Goal: Task Accomplishment & Management: Manage account settings

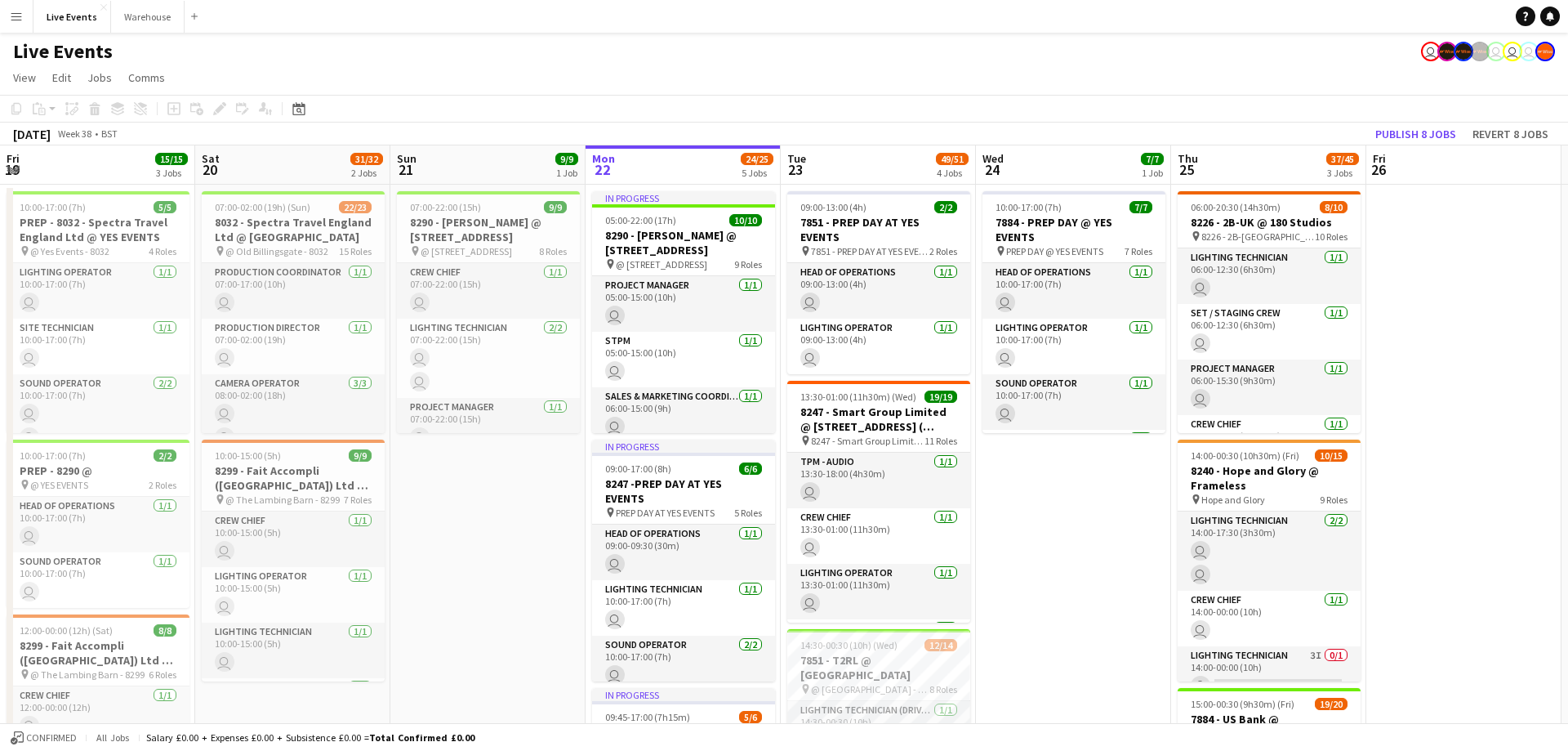
scroll to position [0, 390]
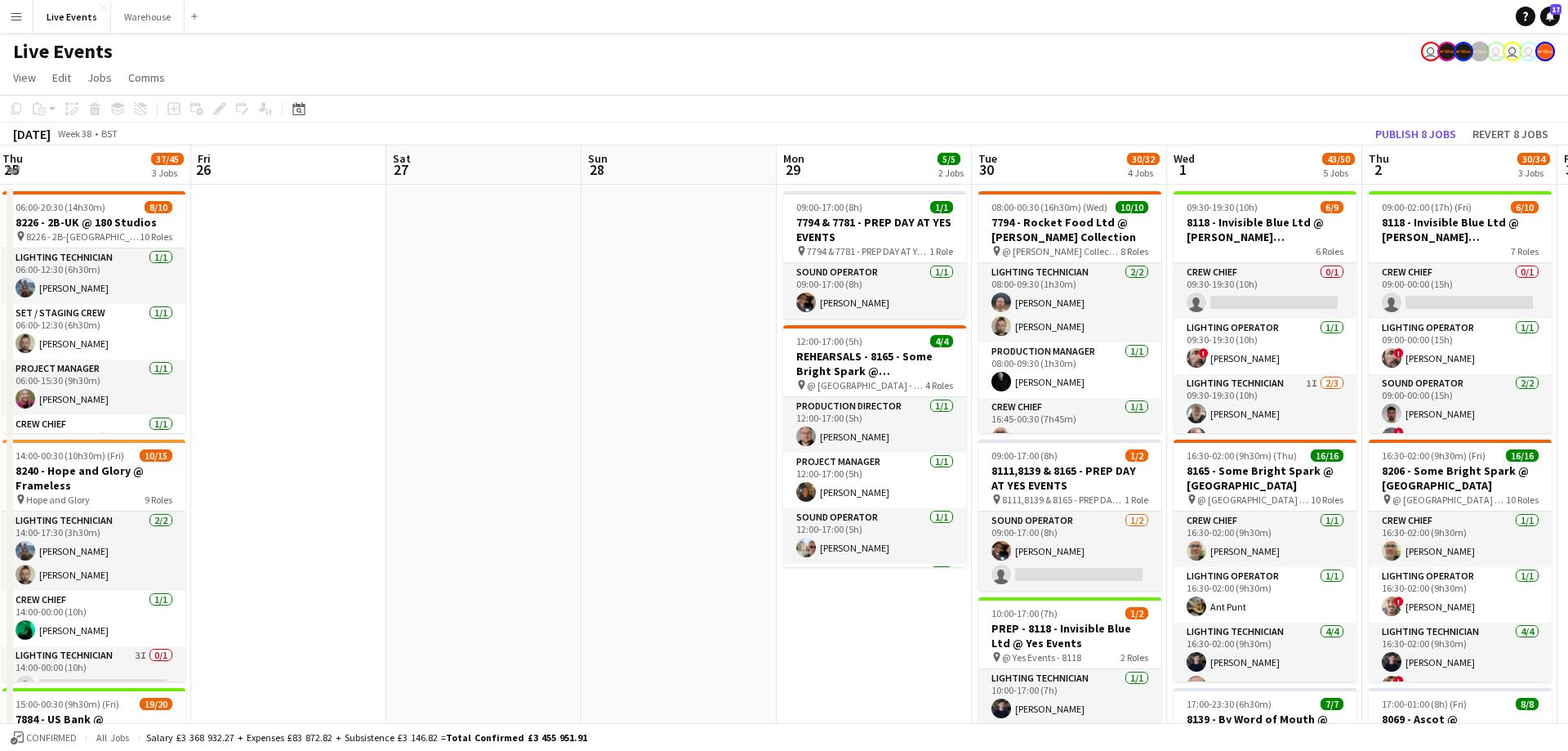
drag, startPoint x: 1462, startPoint y: 173, endPoint x: 677, endPoint y: 201, distance: 785.5
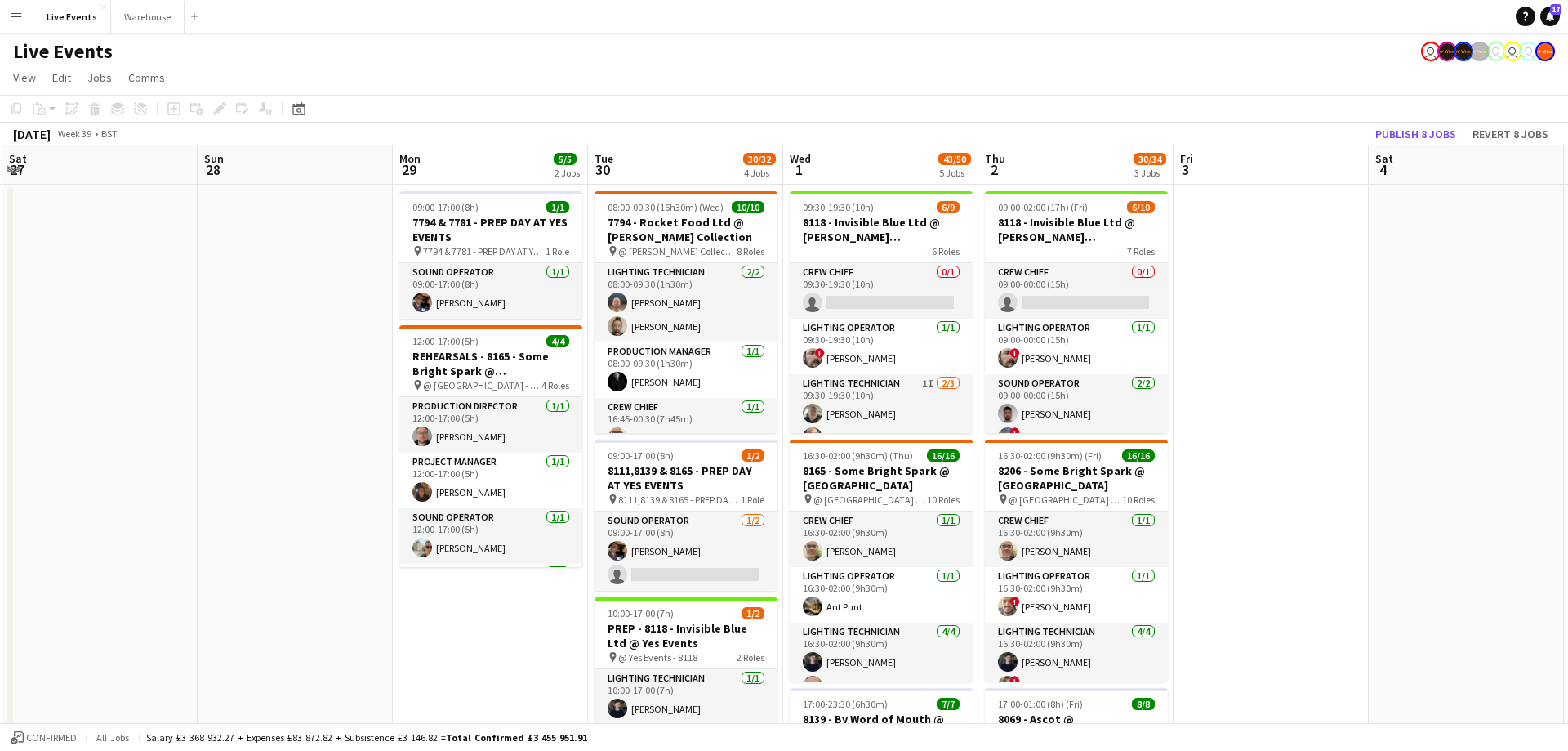
scroll to position [0, 784]
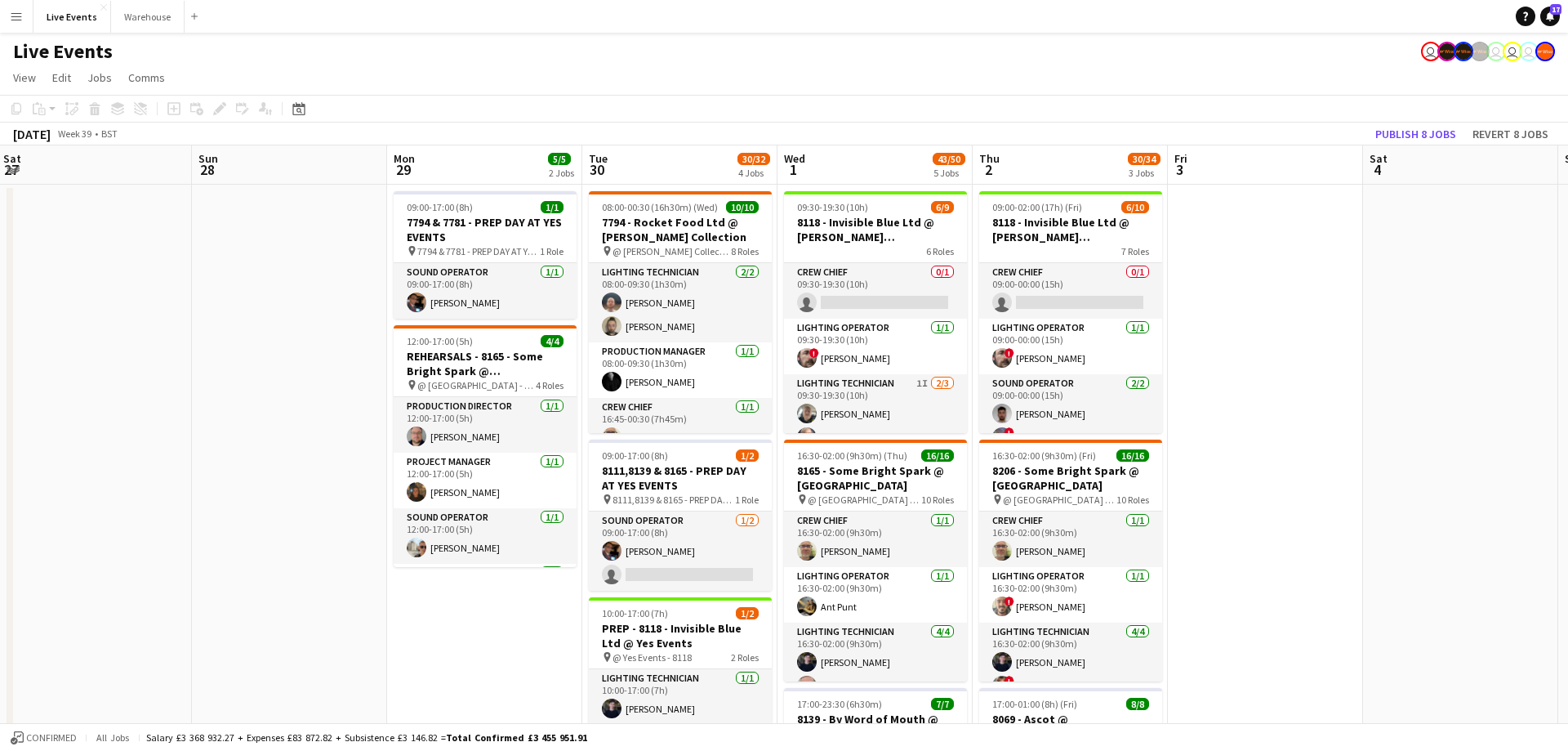
drag, startPoint x: 1037, startPoint y: 171, endPoint x: 647, endPoint y: 181, distance: 390.1
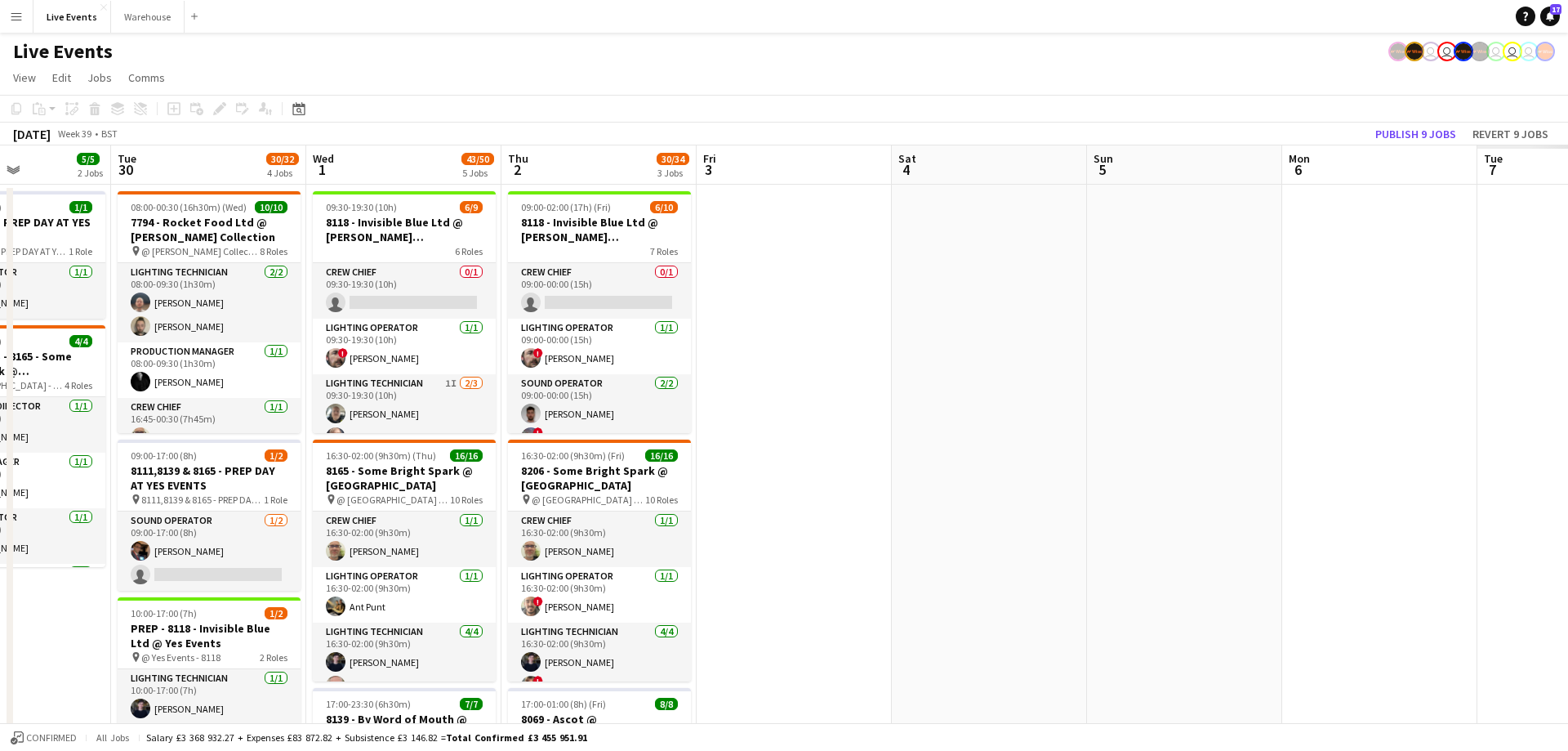
scroll to position [0, 583]
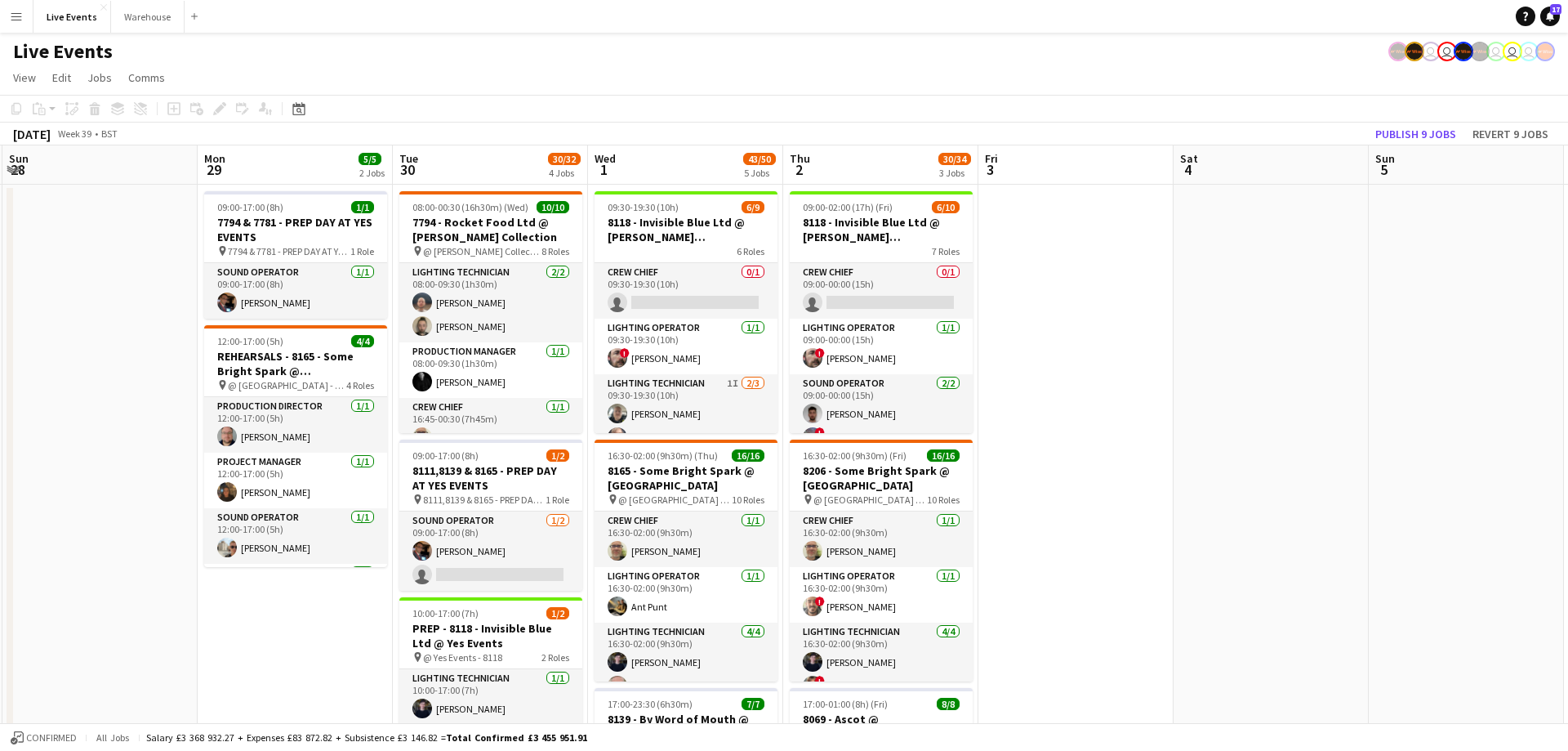
drag, startPoint x: 808, startPoint y: 178, endPoint x: 619, endPoint y: 166, distance: 189.4
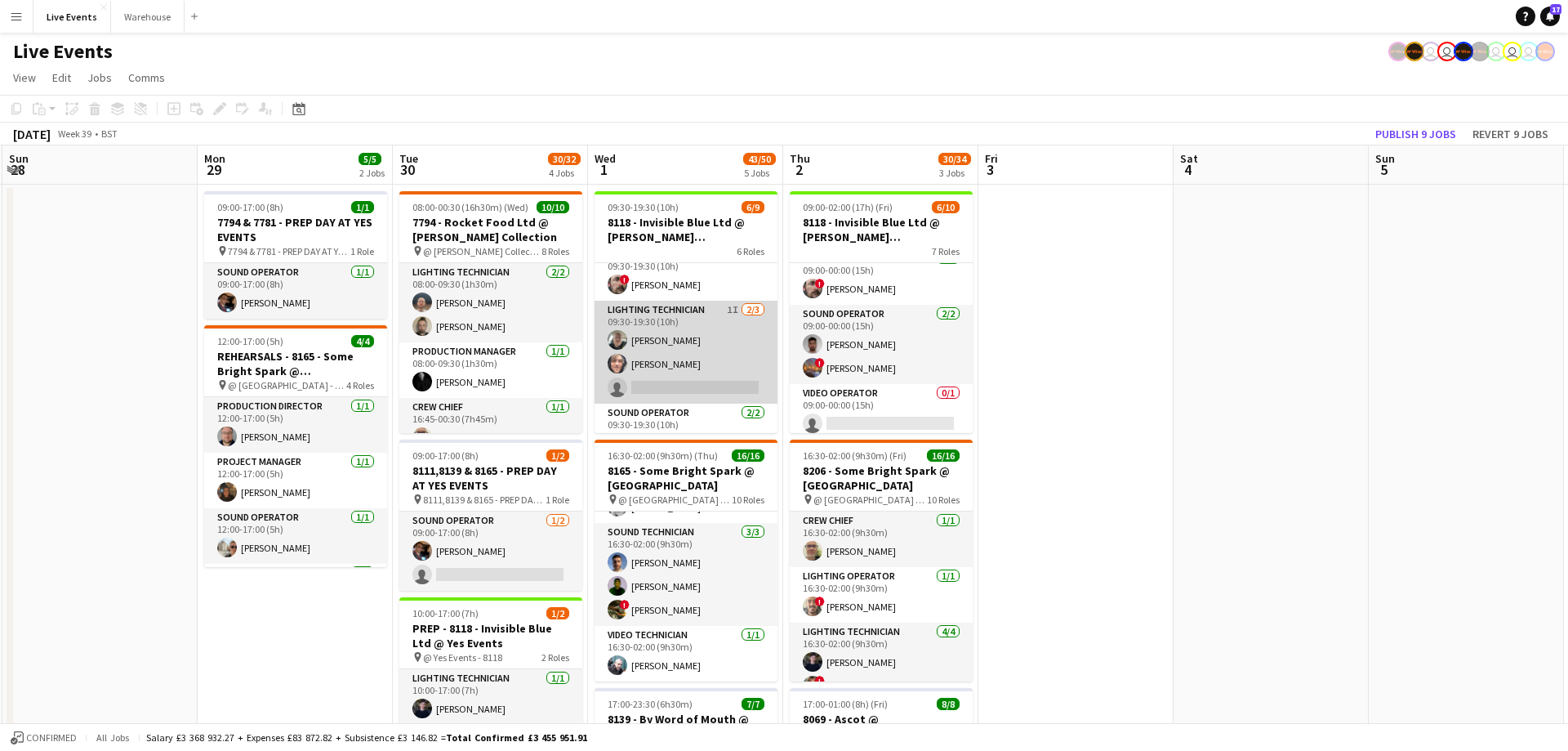
scroll to position [0, 0]
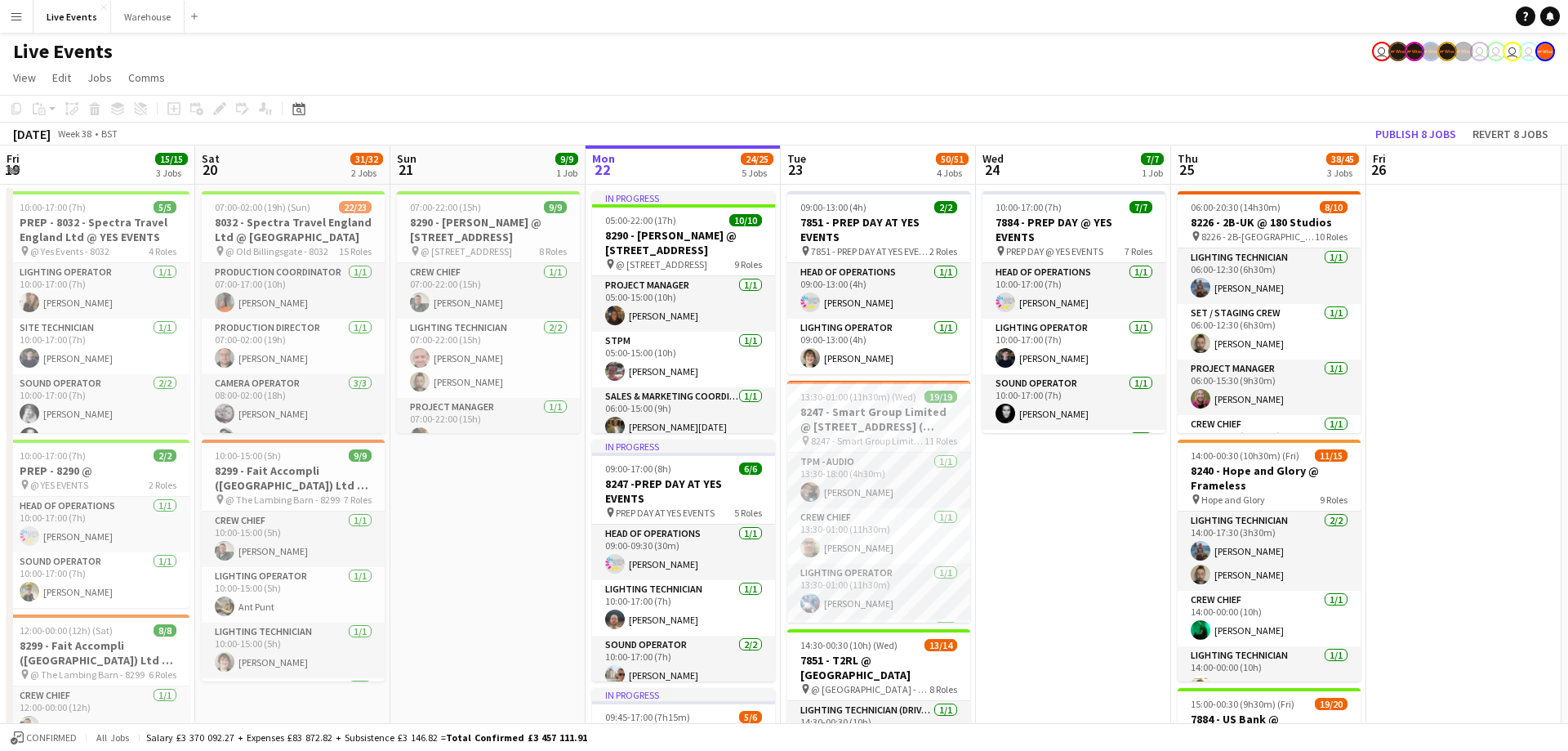
drag, startPoint x: 502, startPoint y: 154, endPoint x: 1014, endPoint y: 162, distance: 512.1
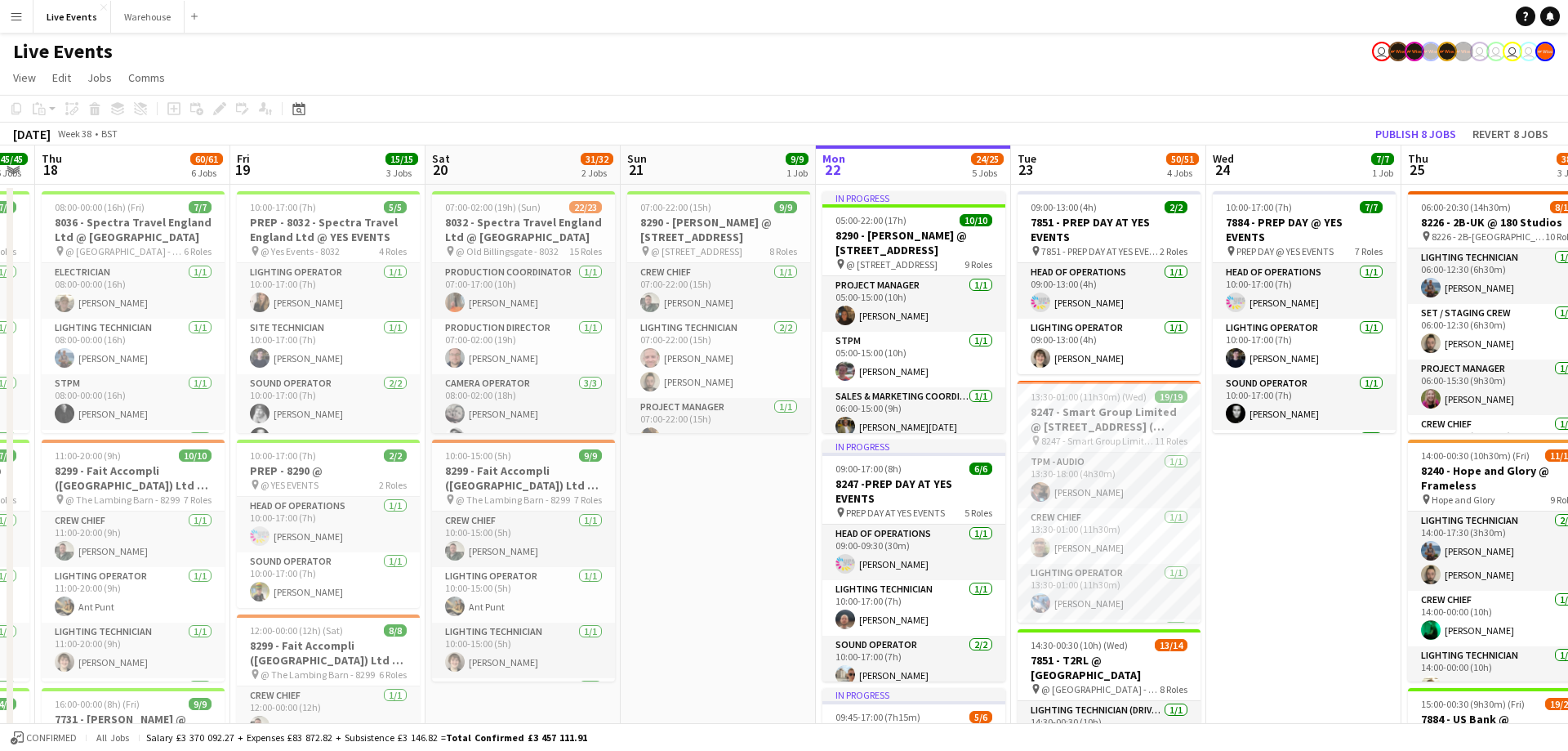
drag, startPoint x: 508, startPoint y: 171, endPoint x: 805, endPoint y: 176, distance: 297.0
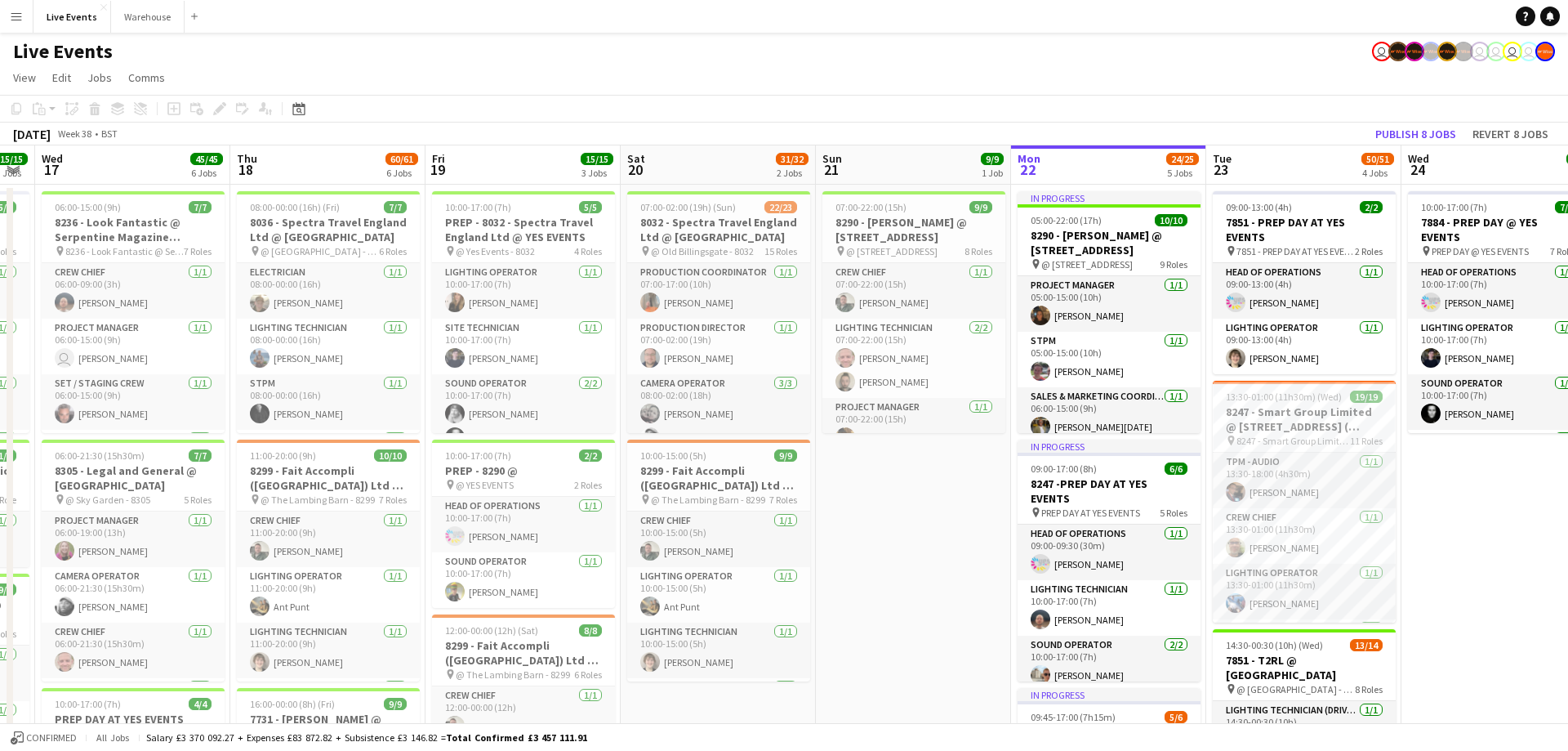
scroll to position [0, 480]
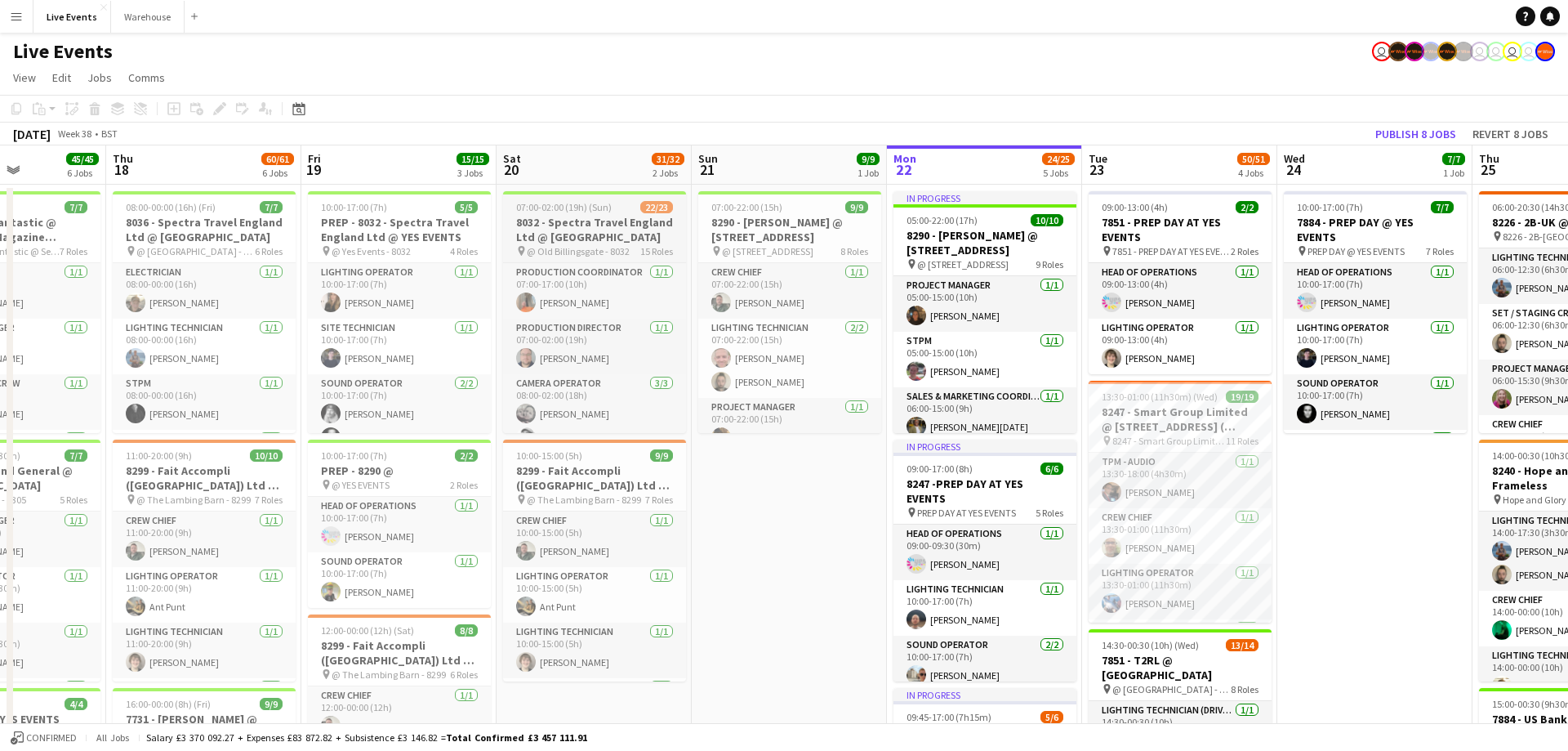
click at [589, 240] on h3 "8032 - Spectra Travel England Ltd @ [GEOGRAPHIC_DATA]" at bounding box center [594, 229] width 183 height 29
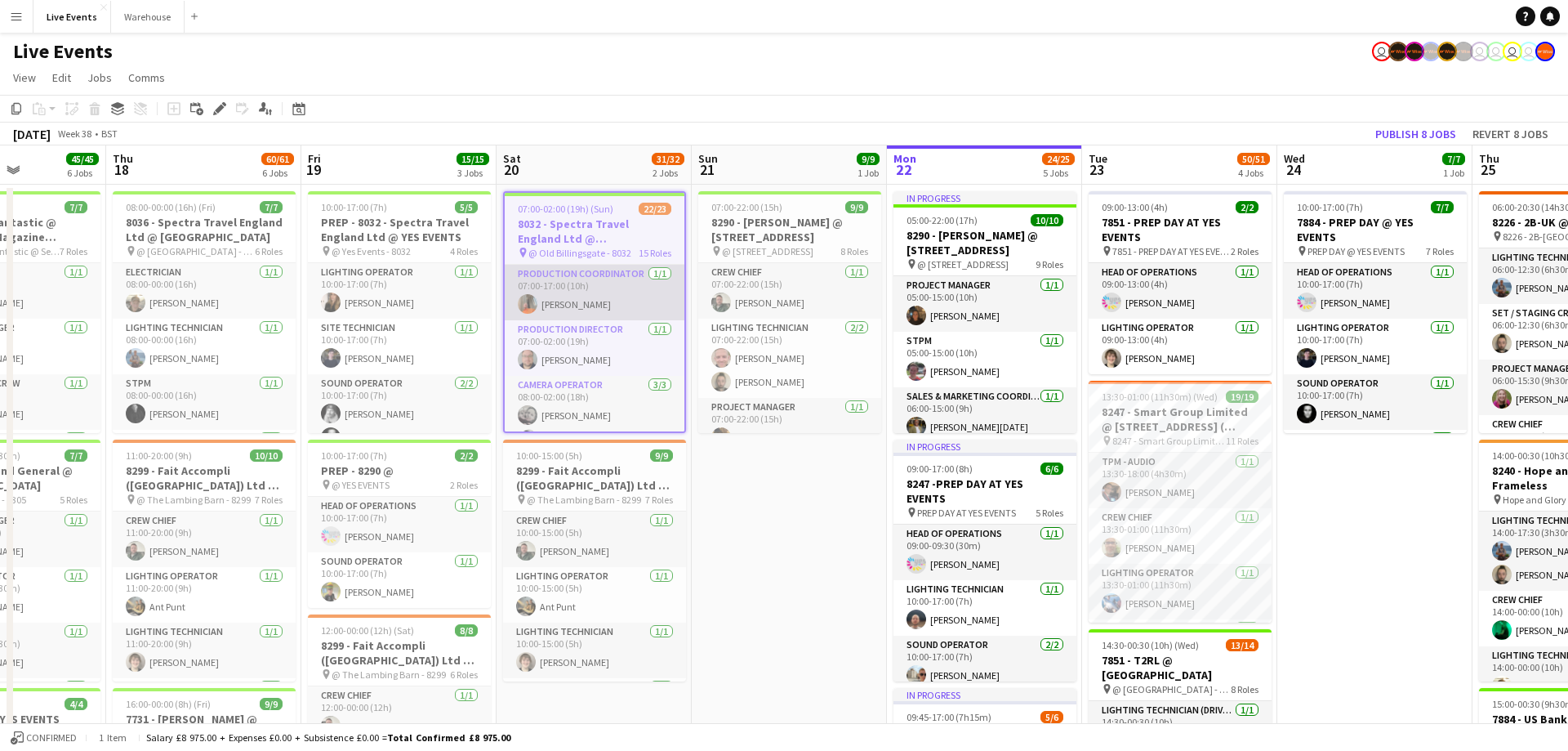
click at [613, 295] on app-card-role "Production Coordinator [DATE] 07:00-17:00 (10h) [PERSON_NAME]" at bounding box center [594, 292] width 179 height 56
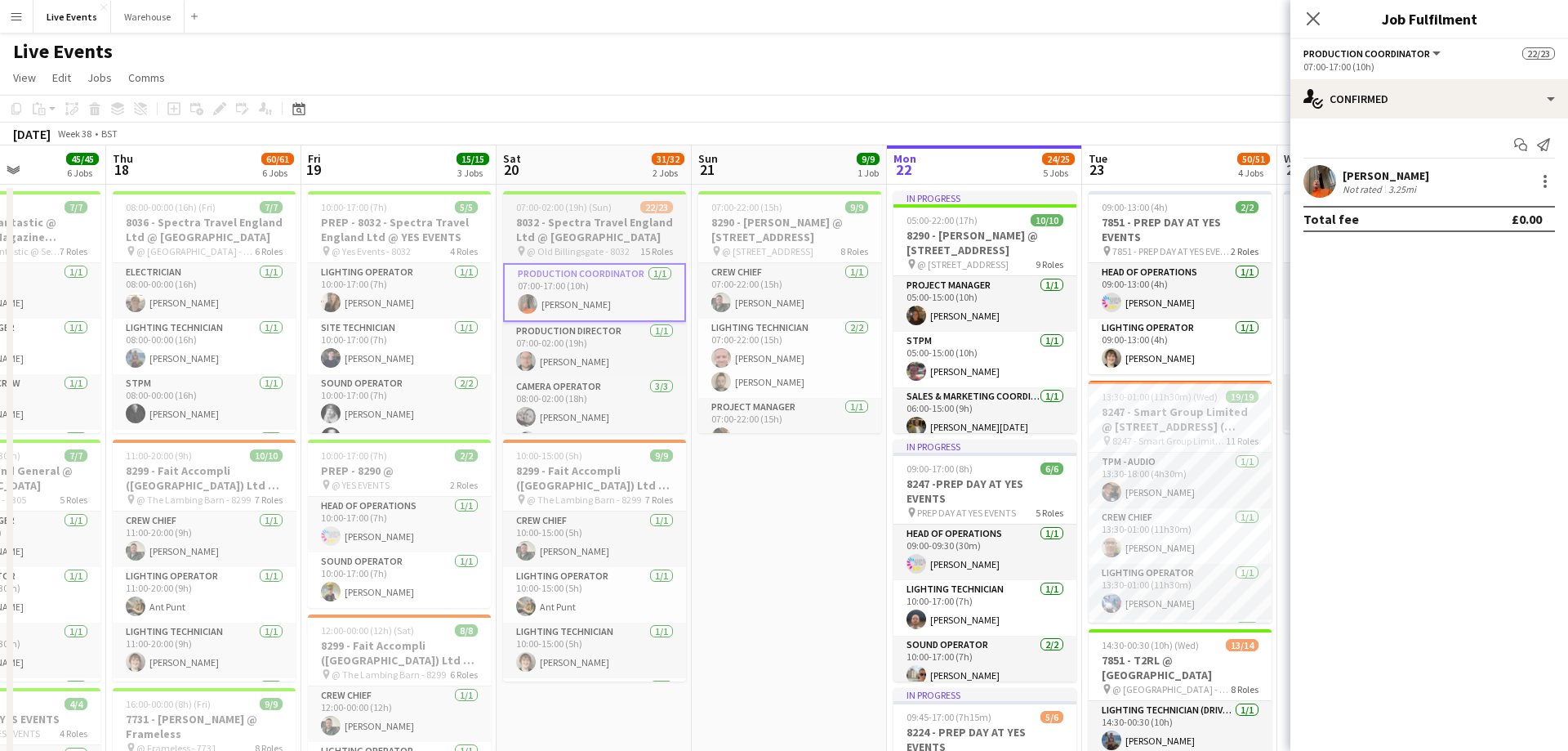
click at [576, 237] on h3 "8032 - Spectra Travel England Ltd @ [GEOGRAPHIC_DATA]" at bounding box center [594, 229] width 183 height 29
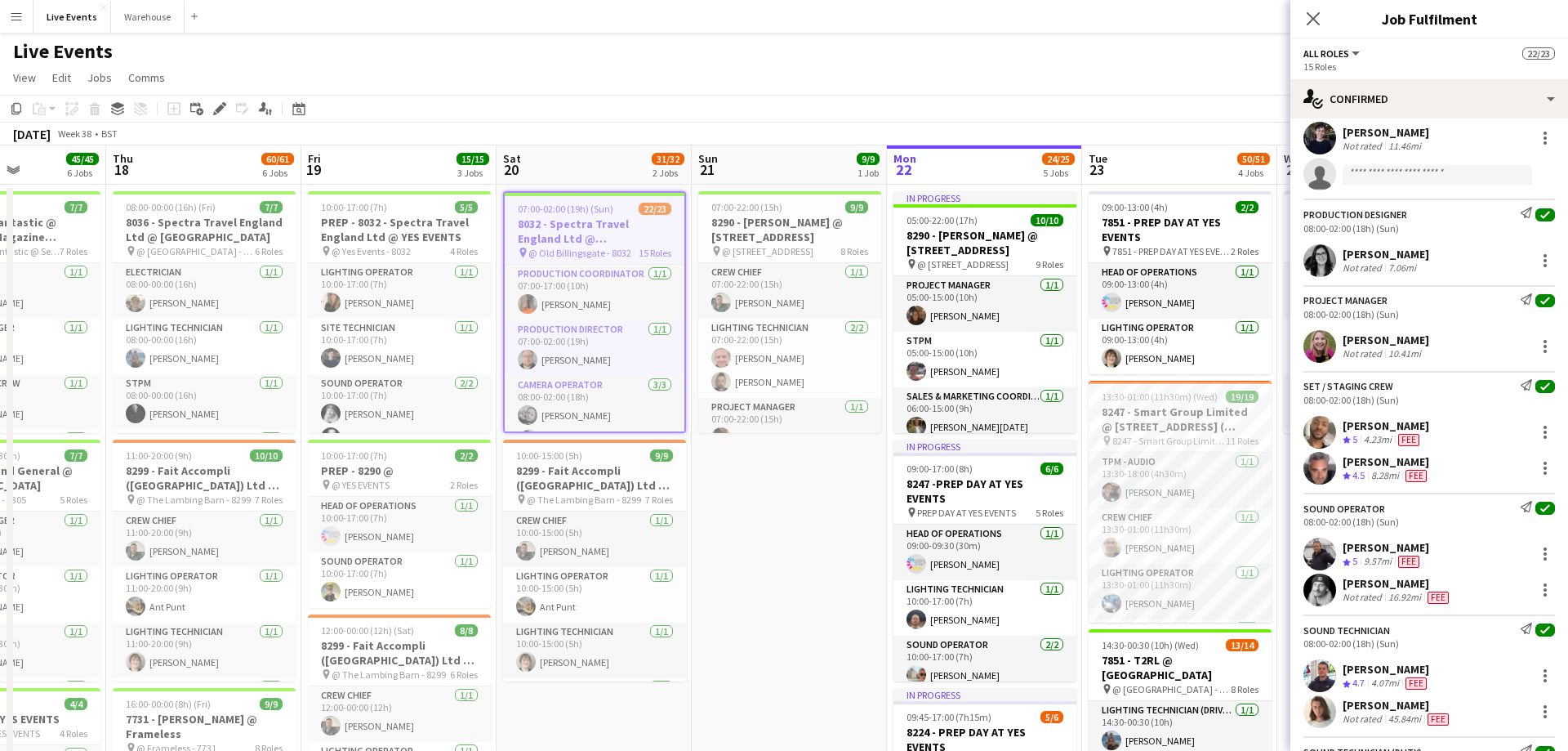
scroll to position [353, 0]
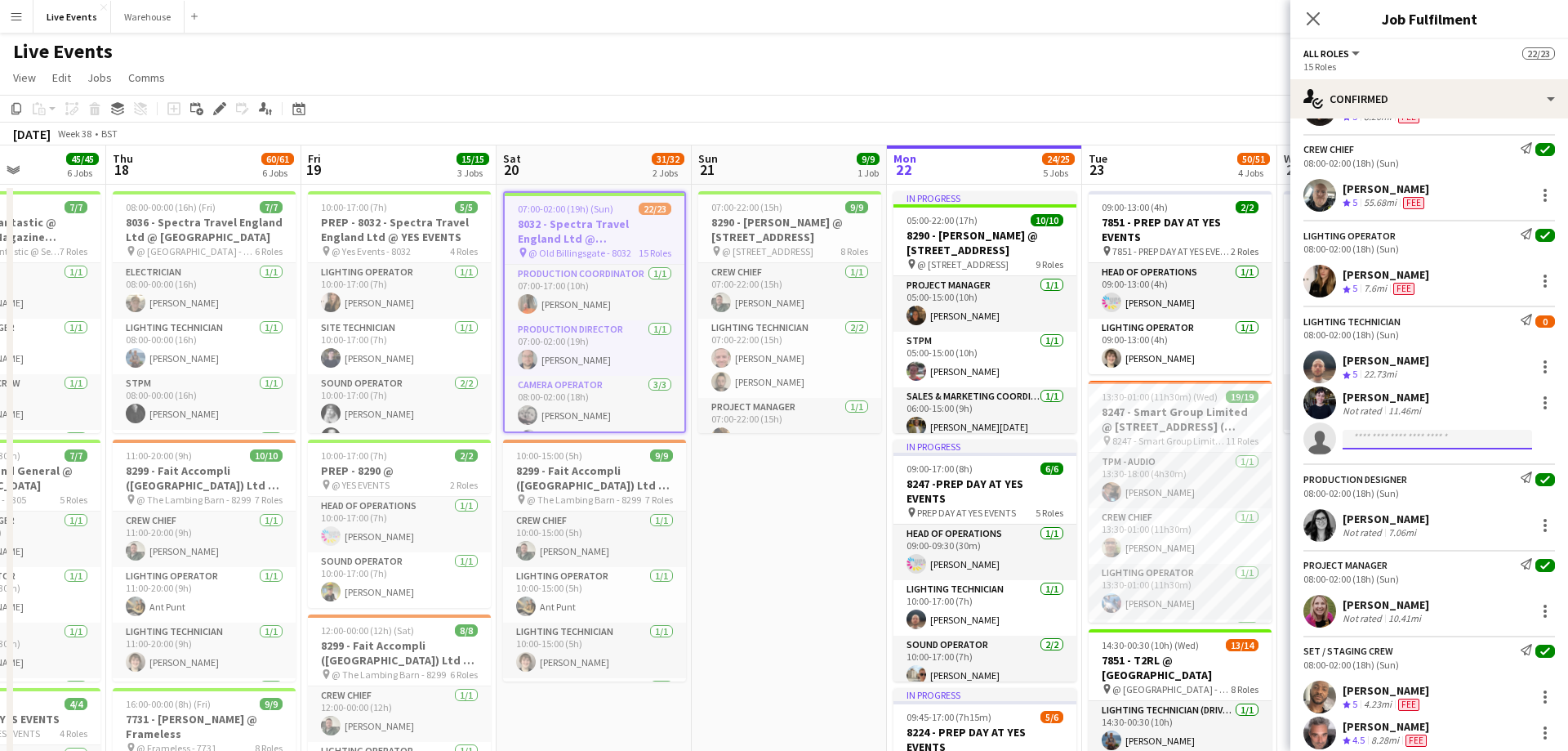
click at [1492, 441] on input at bounding box center [1438, 439] width 190 height 20
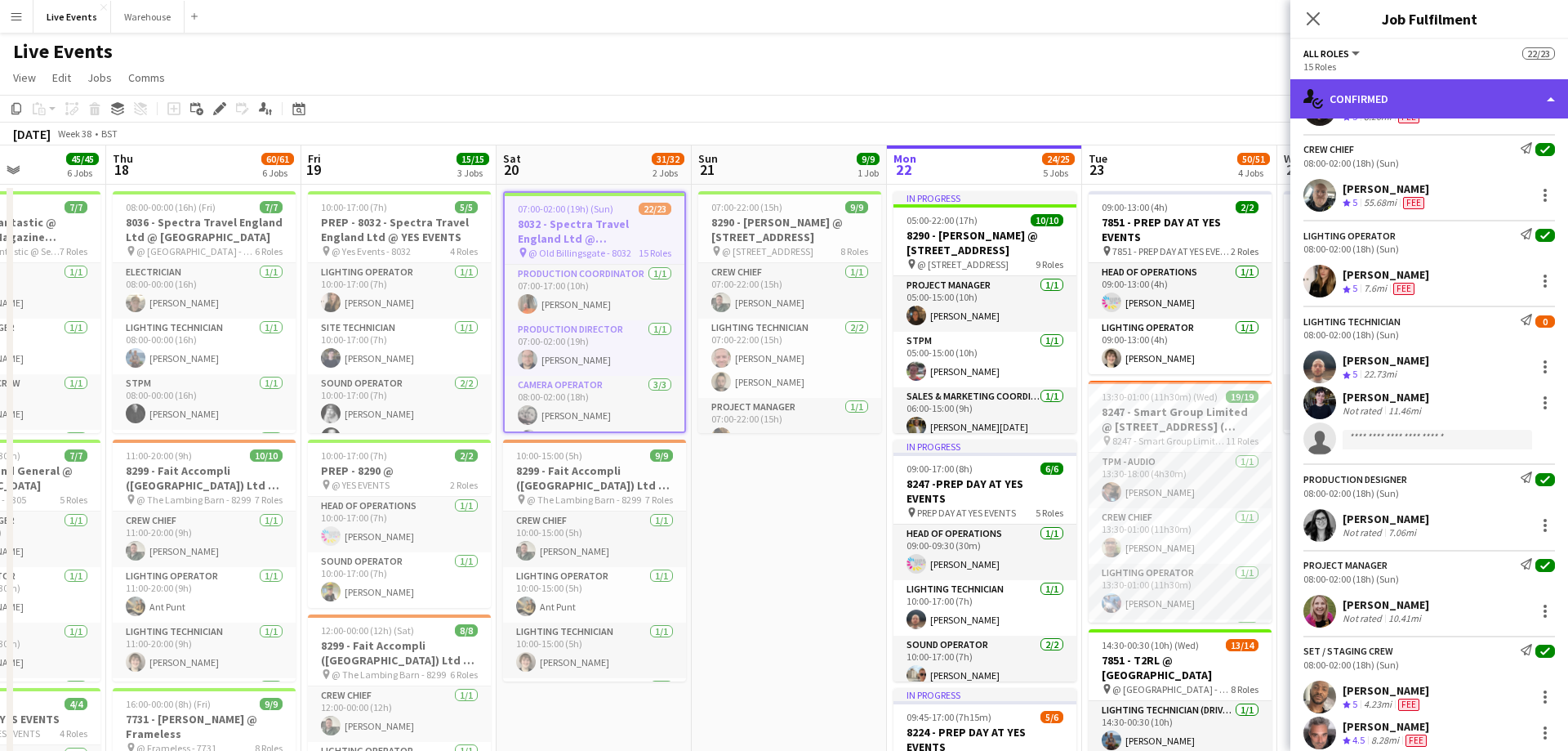
click at [1513, 95] on div "single-neutral-actions-check-2 Confirmed" at bounding box center [1430, 99] width 278 height 39
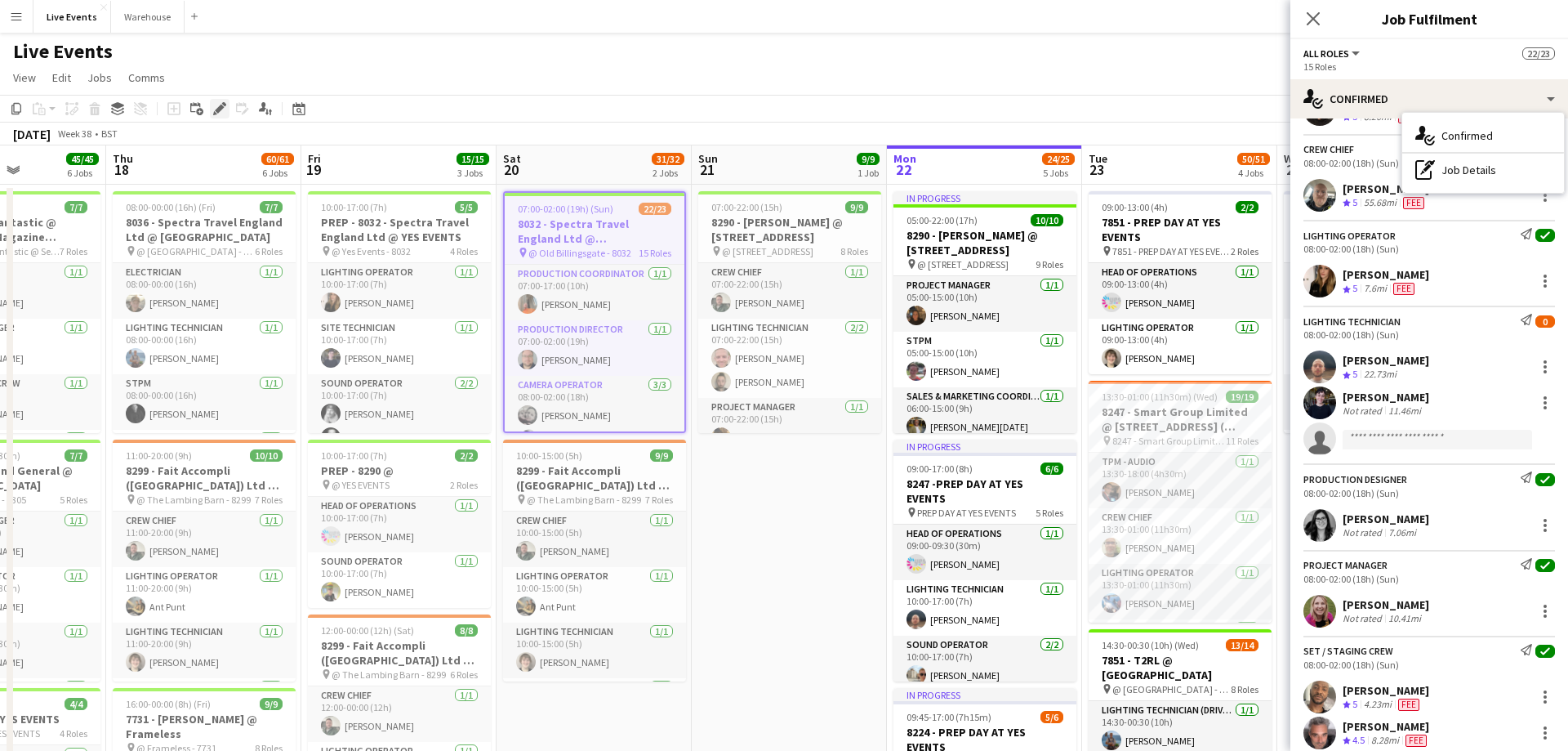
click at [223, 109] on icon "Edit" at bounding box center [219, 108] width 13 height 13
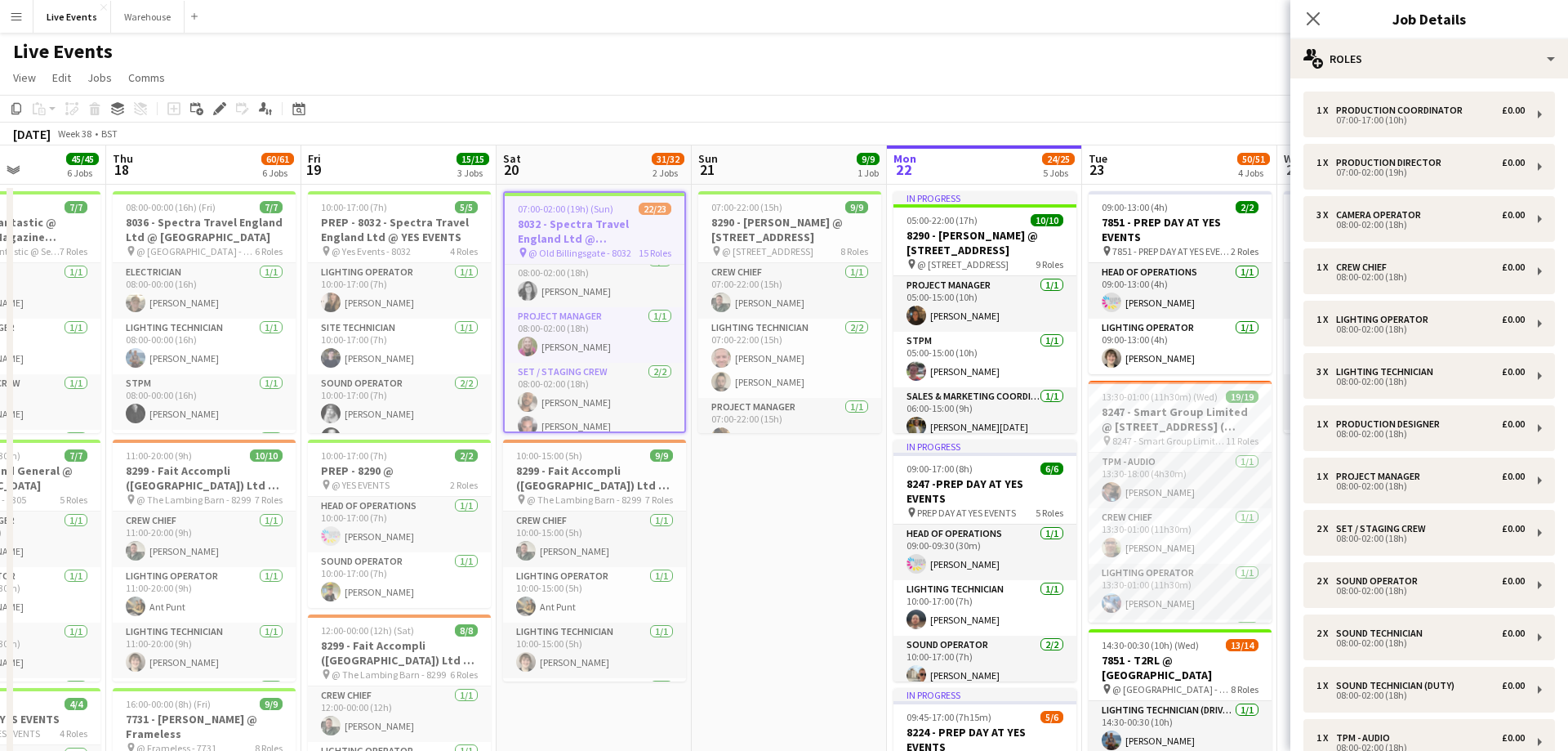
scroll to position [294, 0]
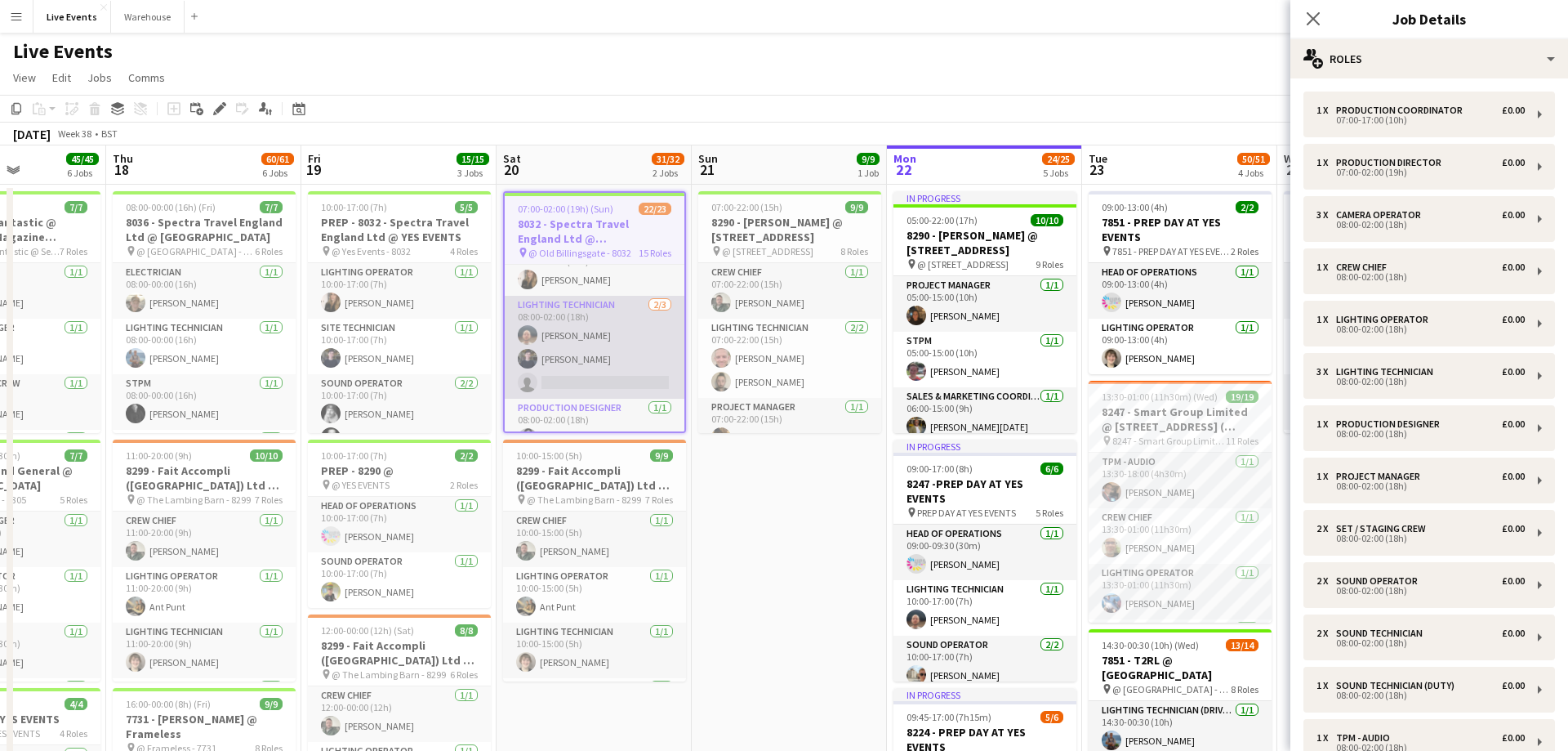
click at [608, 344] on app-card-role "Lighting Technician [DATE] 08:00-02:00 (18h) [PERSON_NAME] [PERSON_NAME] single…" at bounding box center [594, 347] width 179 height 103
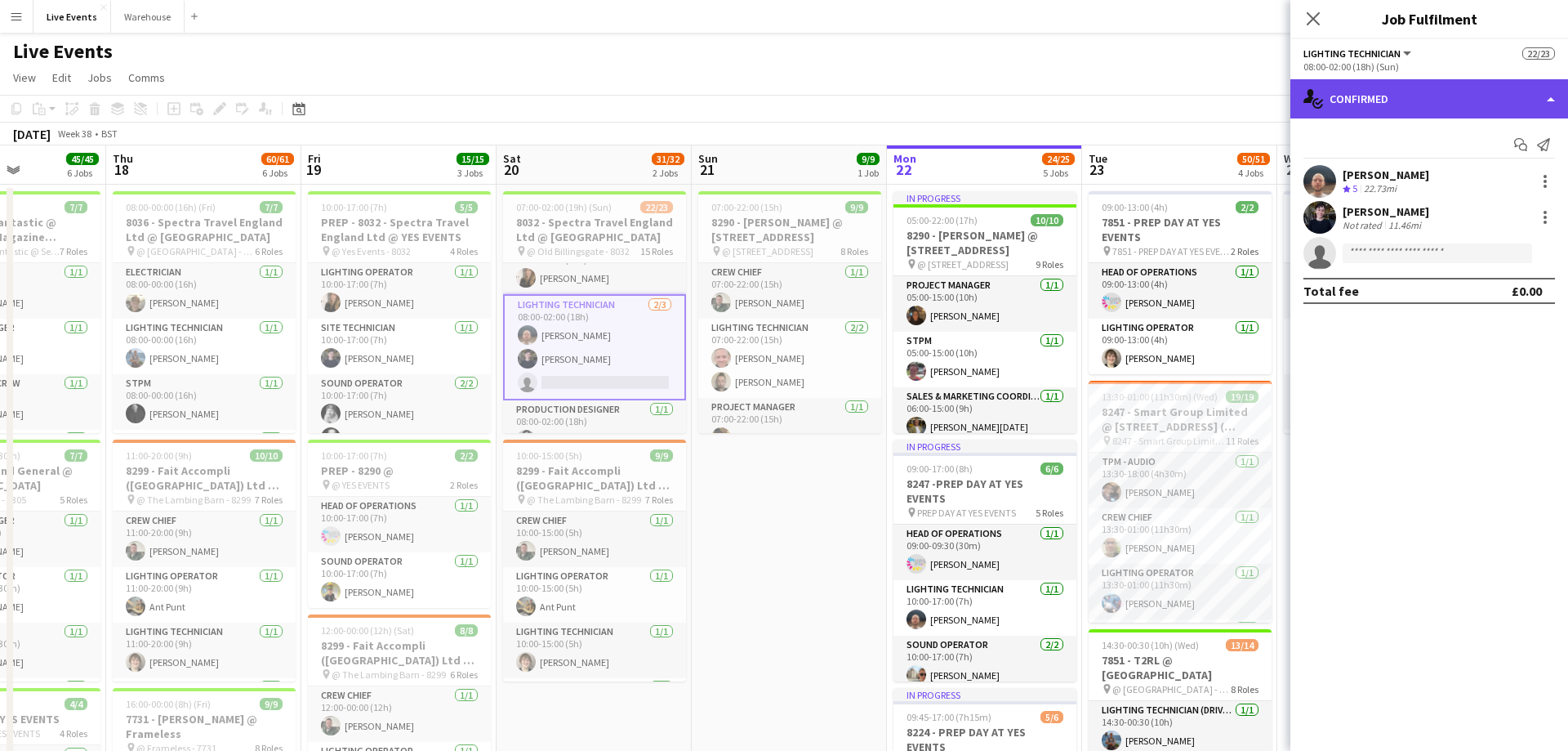
click at [1527, 100] on div "single-neutral-actions-check-2 Confirmed" at bounding box center [1430, 99] width 278 height 39
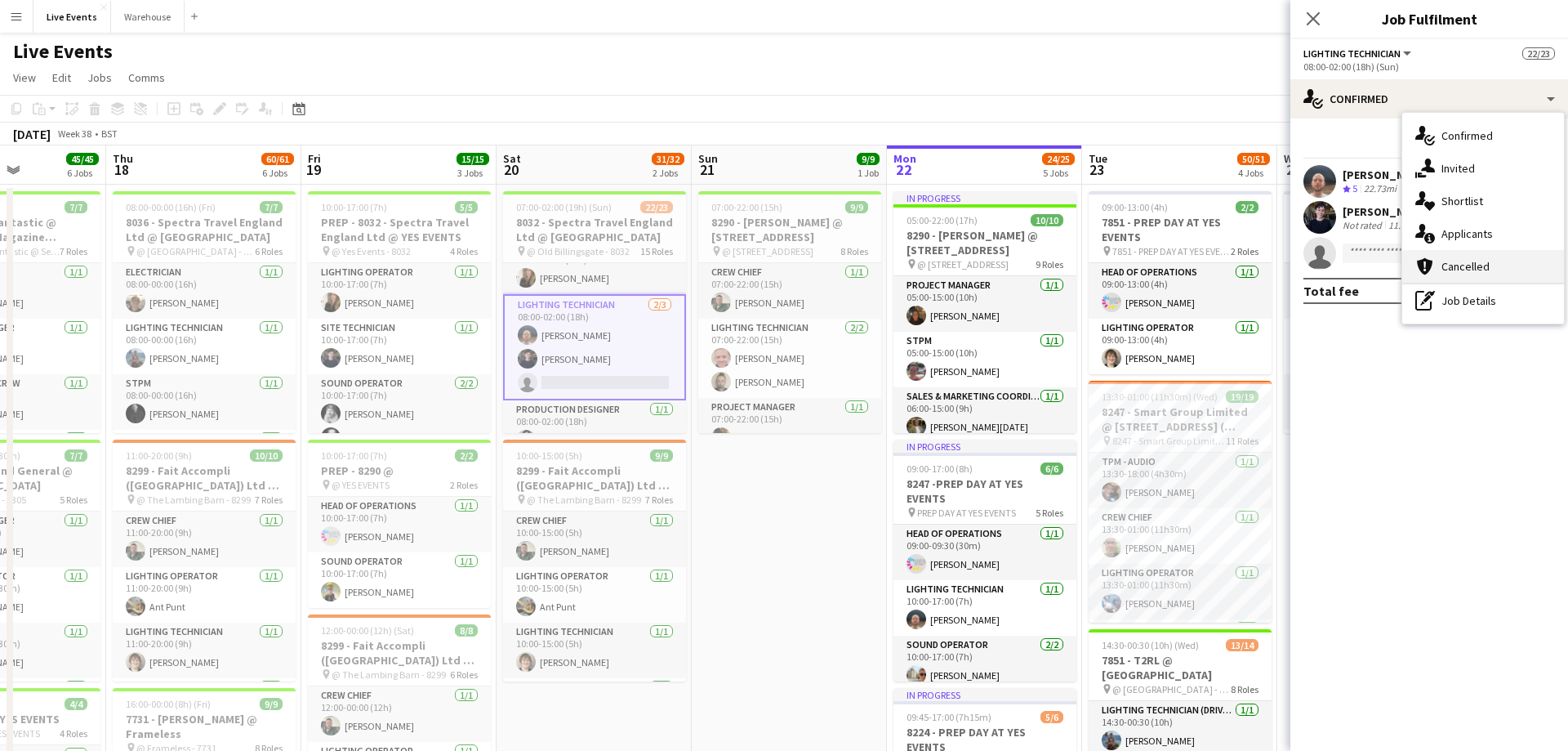
click at [1492, 264] on div "cancellation Cancelled" at bounding box center [1483, 266] width 161 height 33
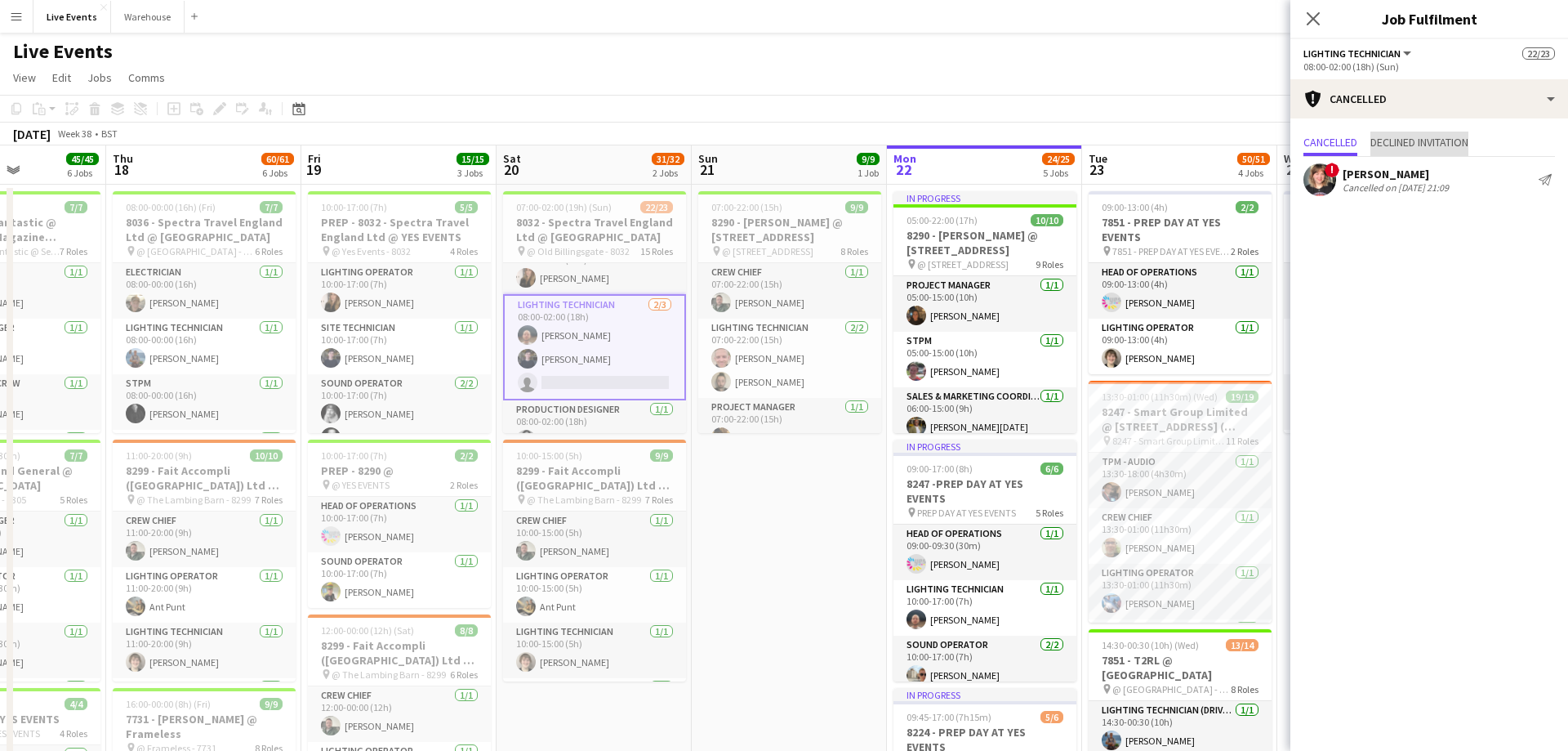
click at [1426, 135] on span "Declined invitation" at bounding box center [1420, 143] width 98 height 25
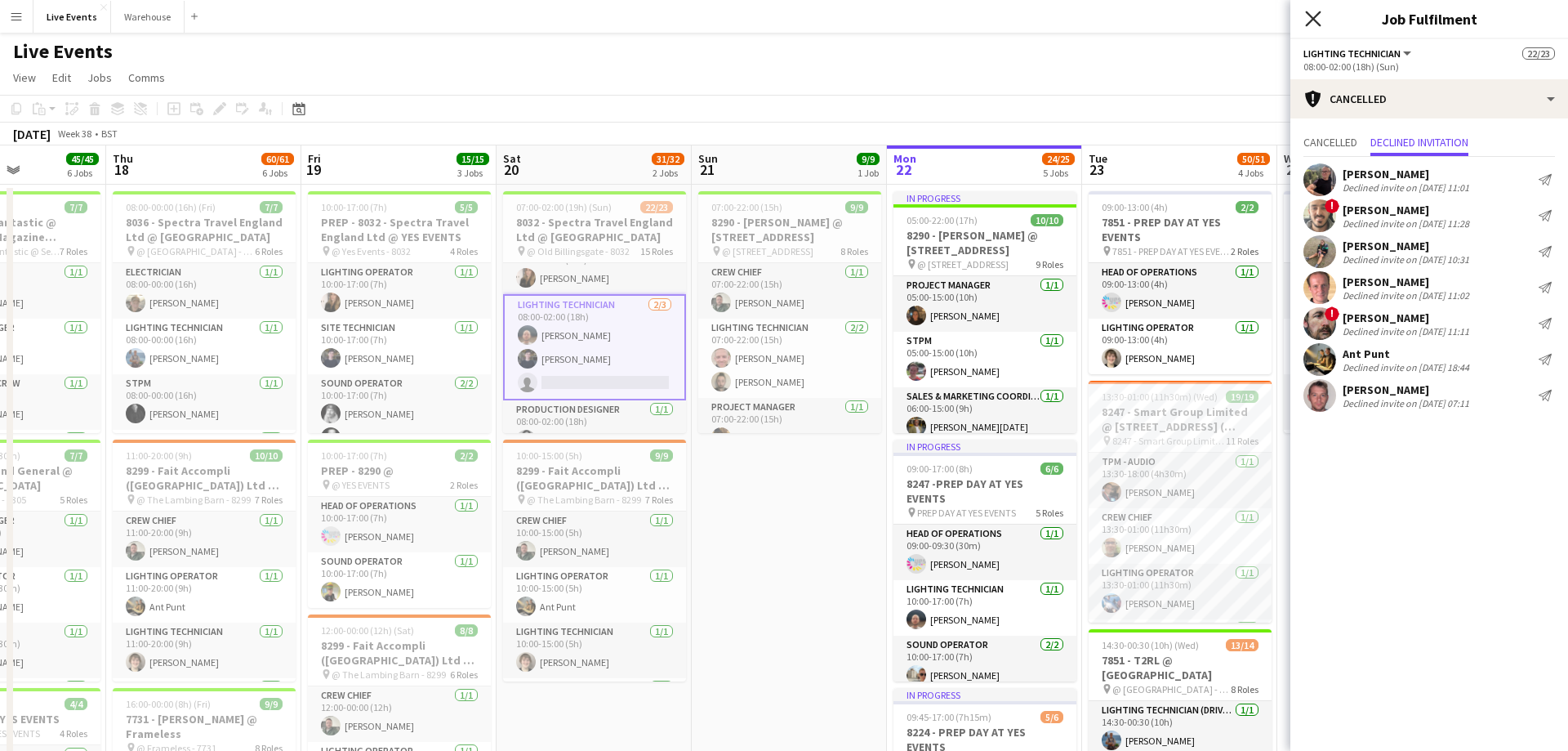
click at [1308, 26] on icon at bounding box center [1313, 18] width 15 height 15
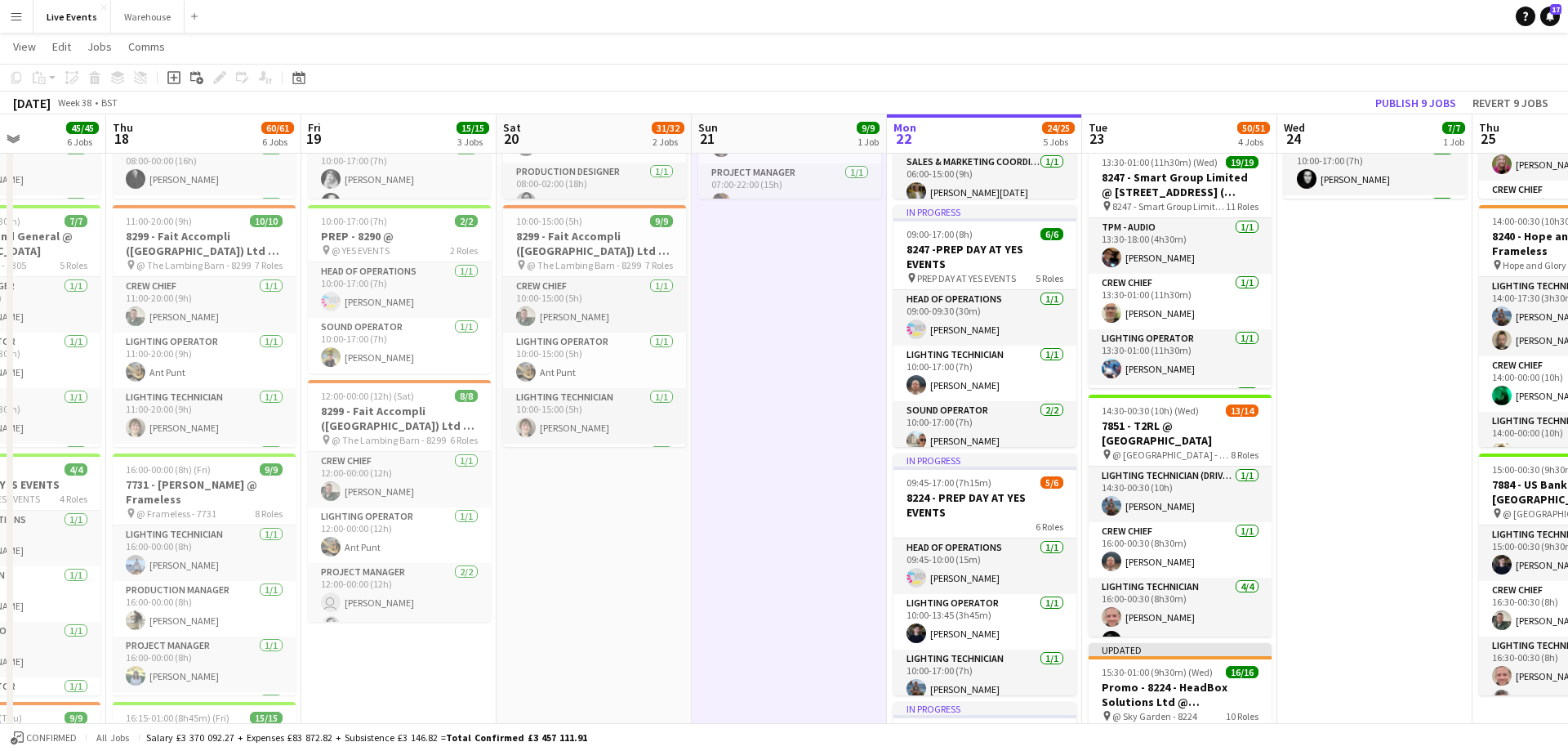
scroll to position [0, 0]
